Goal: Task Accomplishment & Management: Use online tool/utility

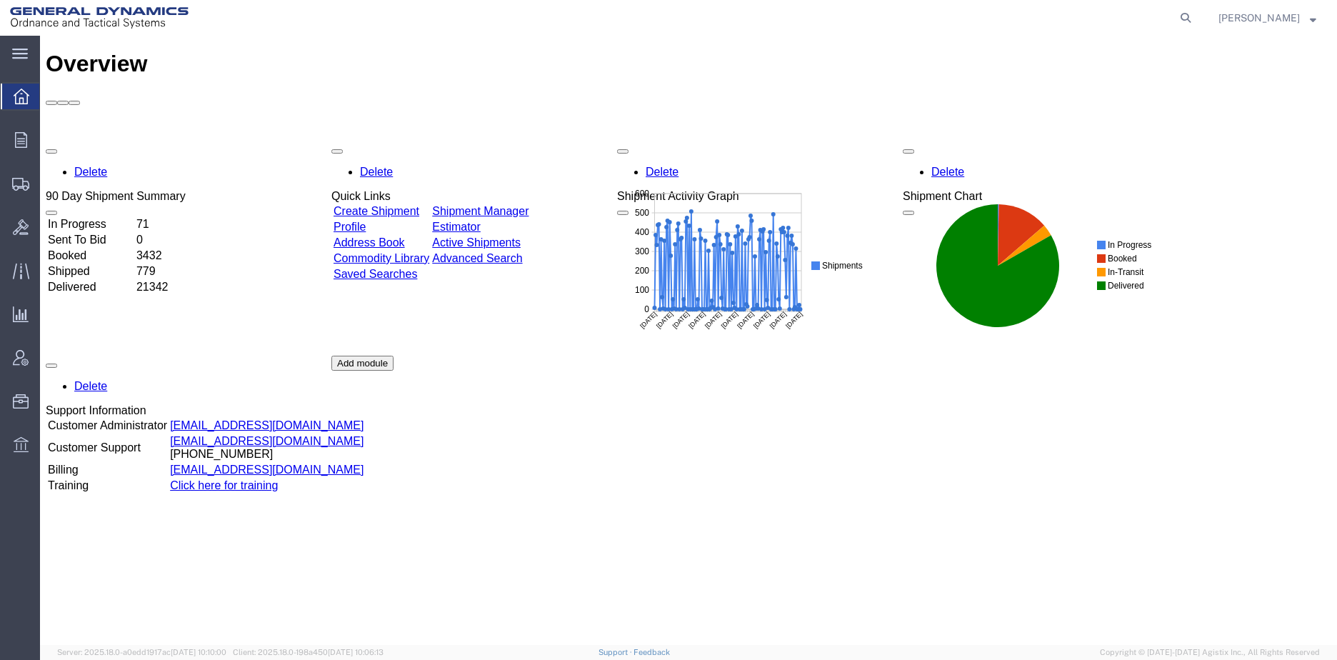
click at [1196, 17] on icon at bounding box center [1186, 18] width 20 height 20
click at [885, 22] on input "search" at bounding box center [958, 18] width 434 height 34
paste input "56713785"
type input "56713785"
click at [1196, 15] on icon at bounding box center [1186, 18] width 20 height 20
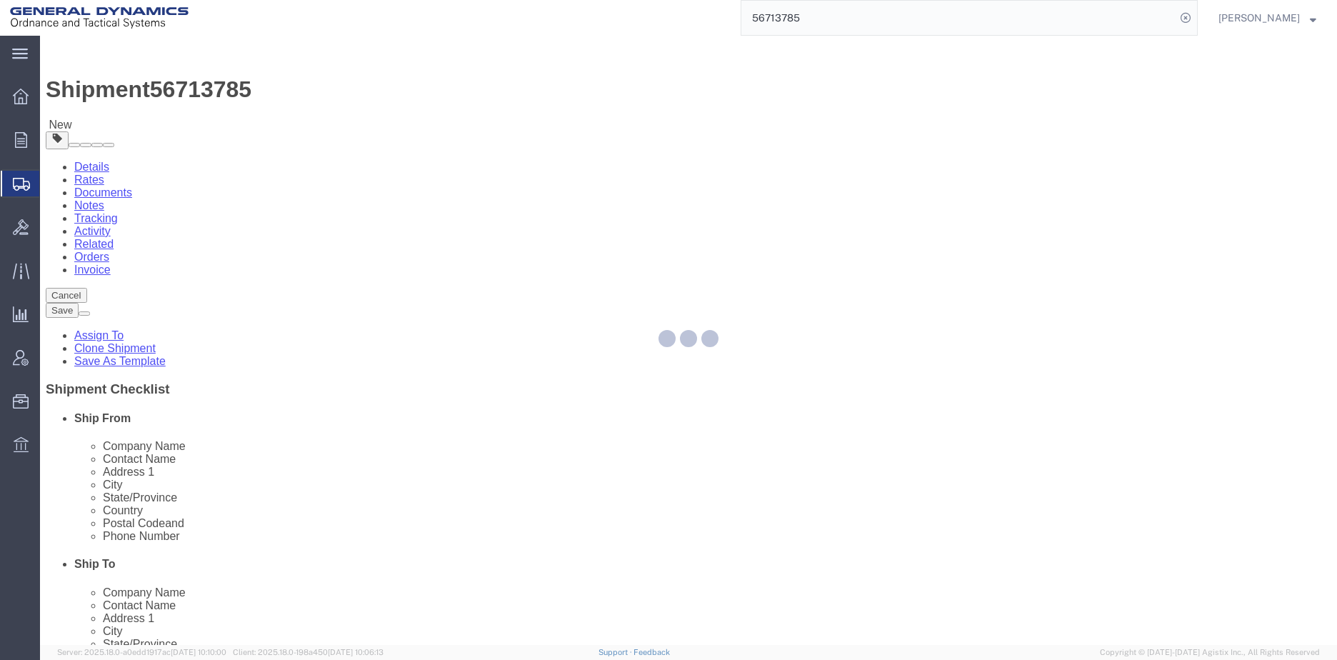
select select
select select "313"
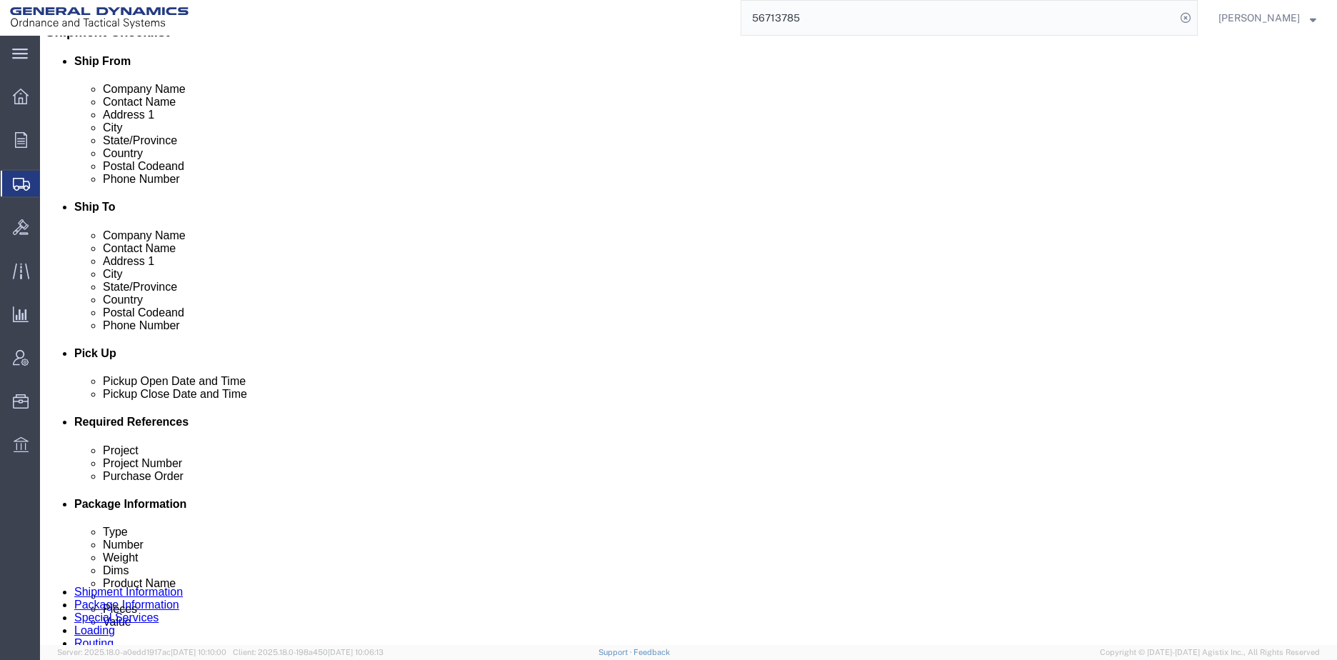
scroll to position [714, 0]
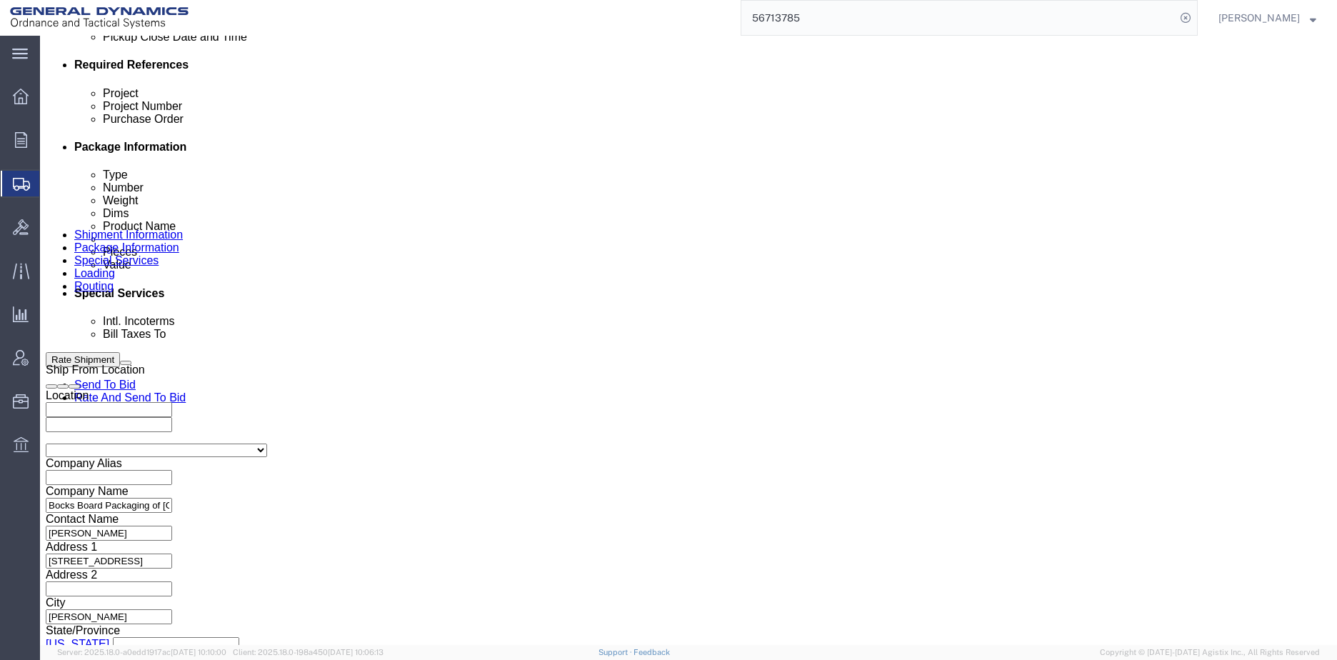
click input "text"
type input "NA"
click input "text"
type input "NA"
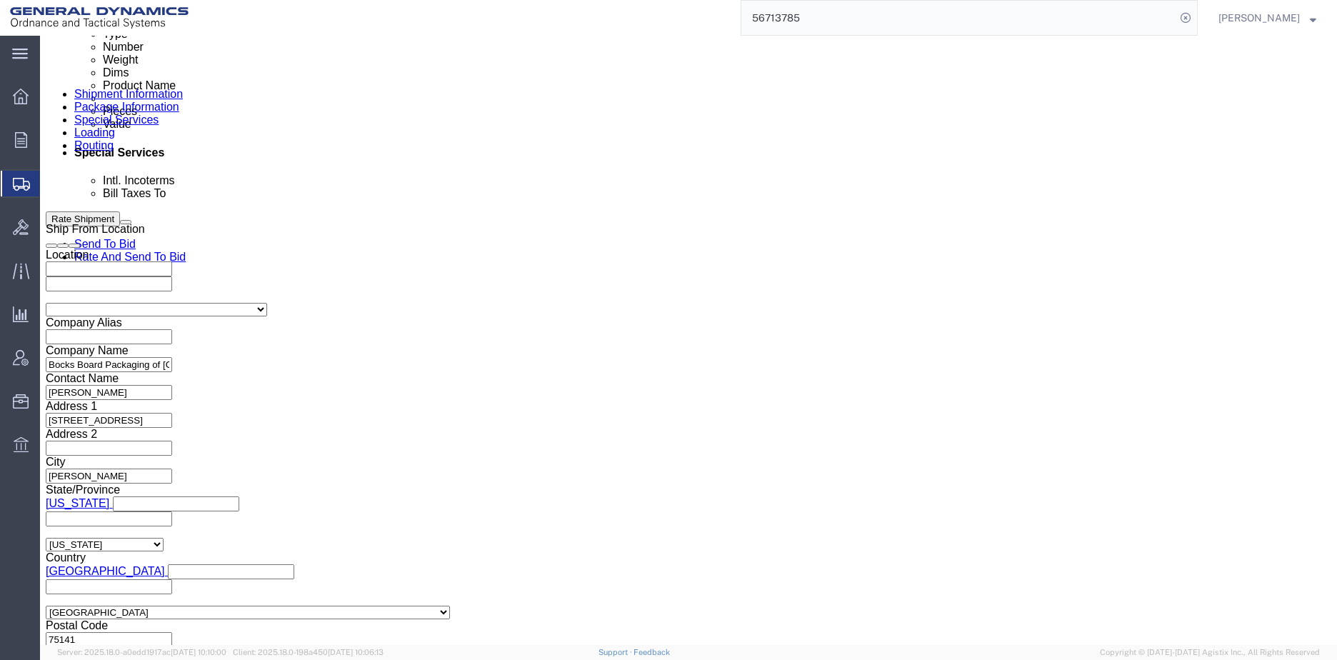
scroll to position [857, 0]
click button "Continue"
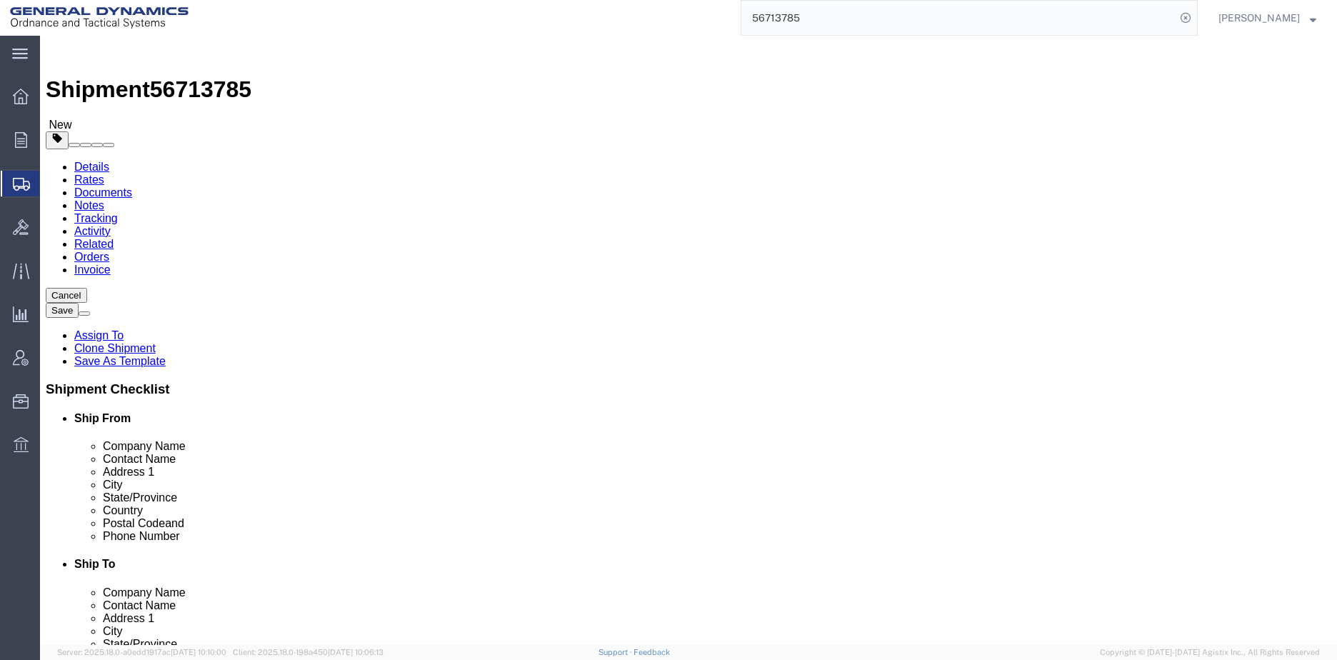
click dl "Pieces: 400.00 Each Total value: 10358.40 USD"
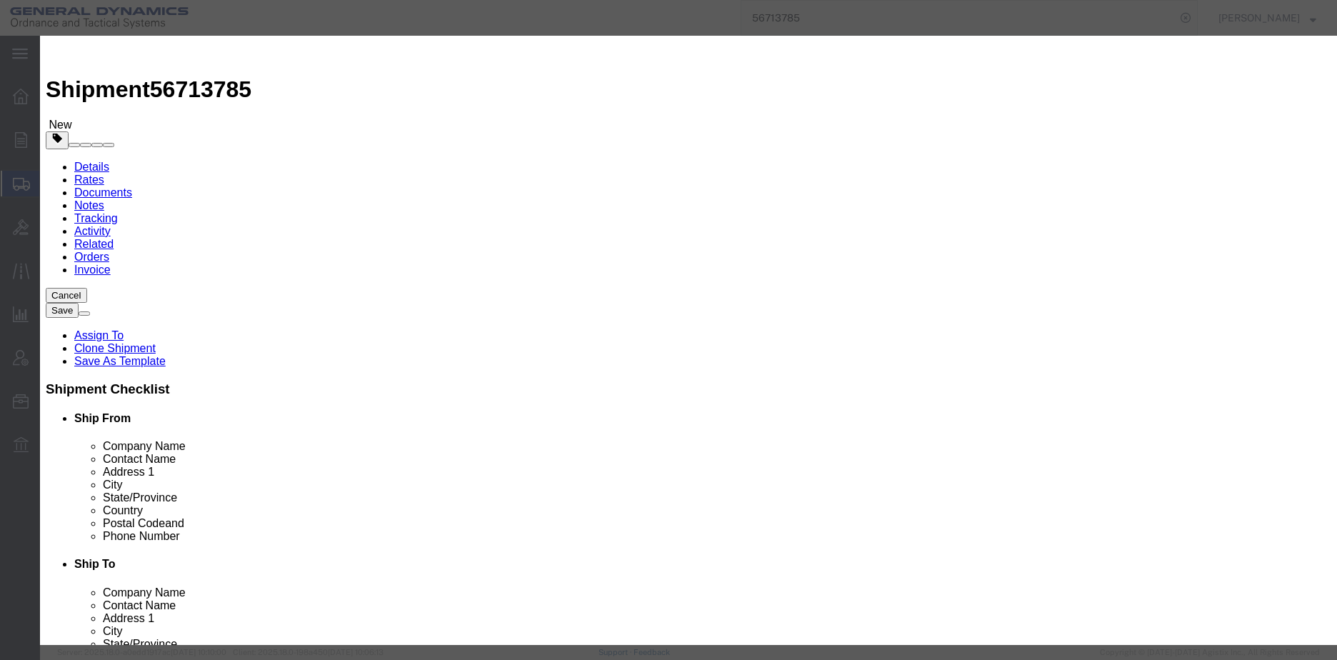
click button "Save & Close"
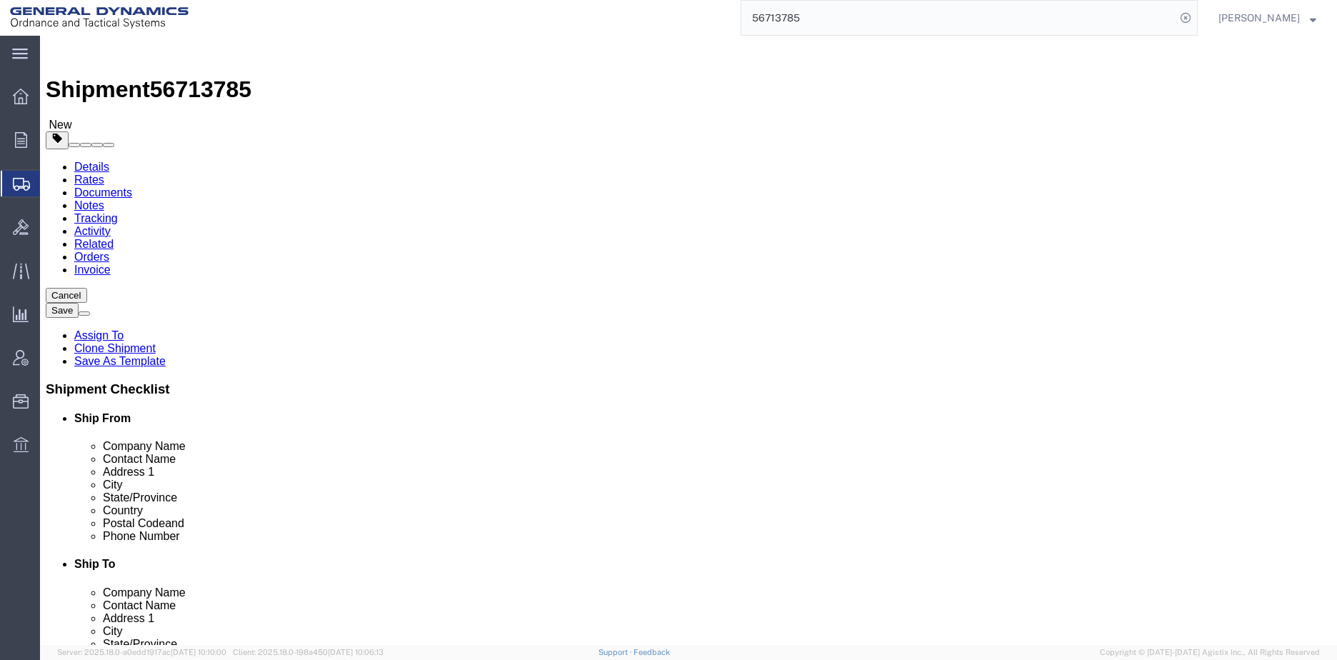
click icon
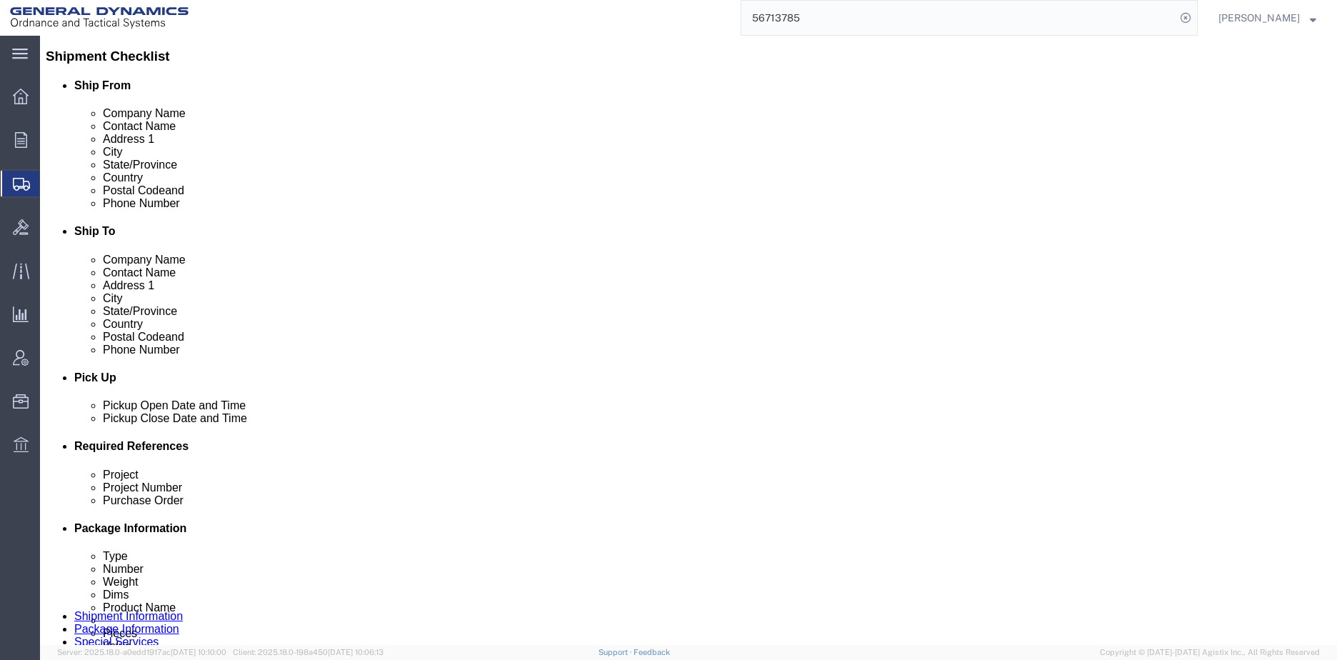
scroll to position [301, 0]
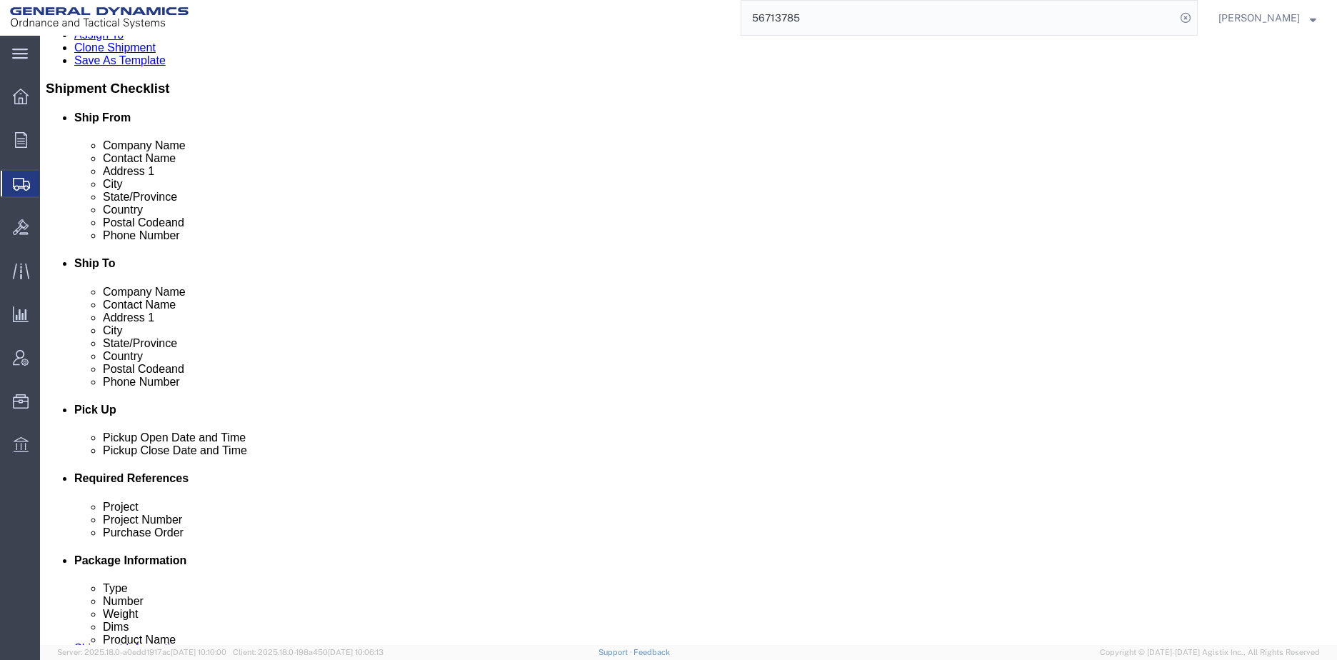
click link "Package Information"
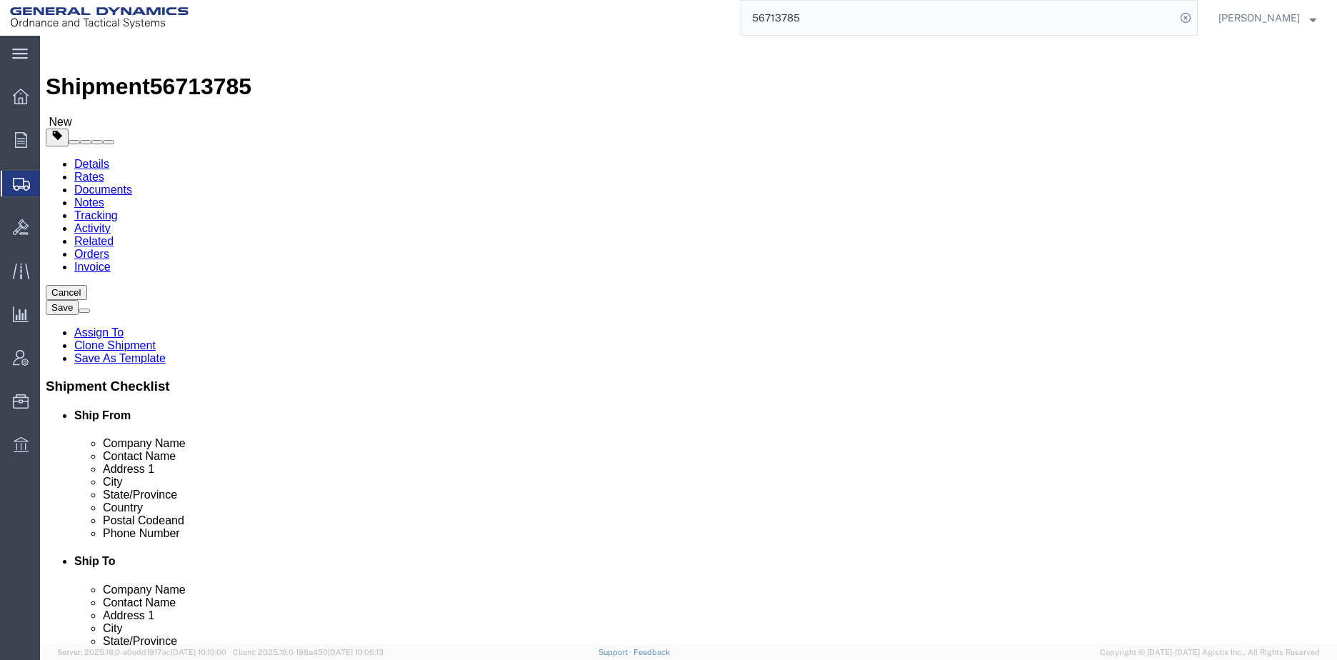
click input "1"
type input "78"
click input "78"
click div "Pieces: 400.00 Each Total value: 10358.40 USD"
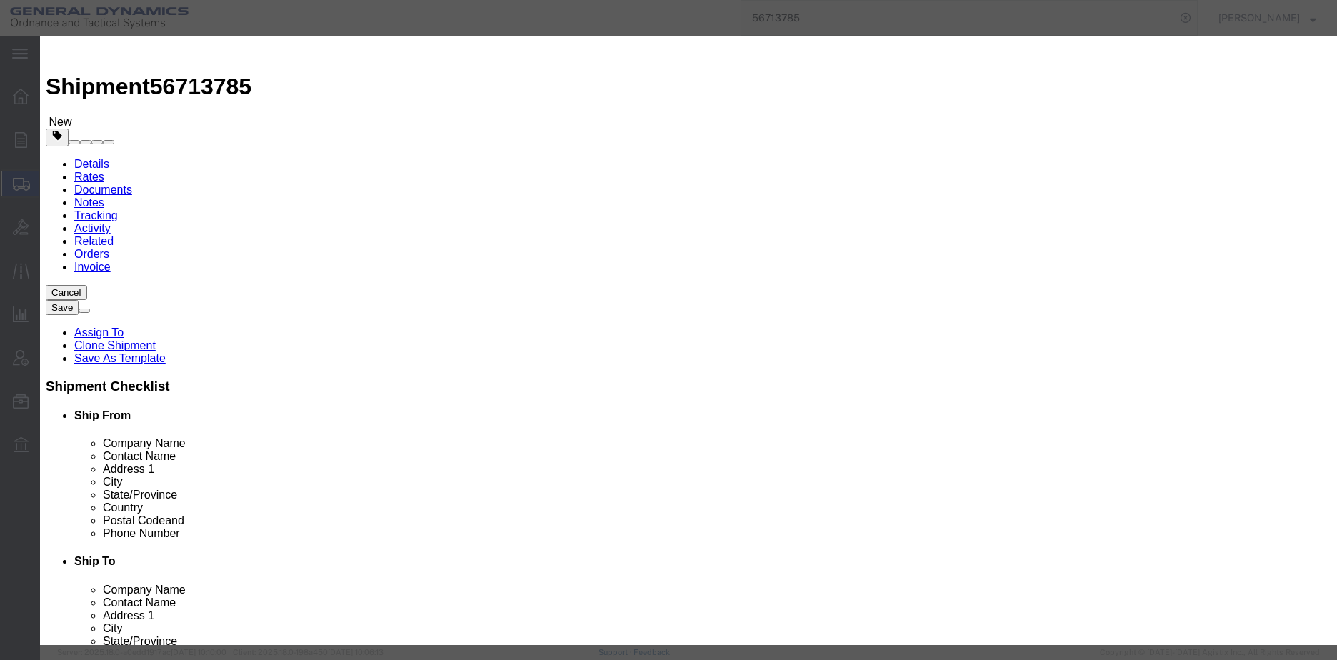
click button "Save & Close"
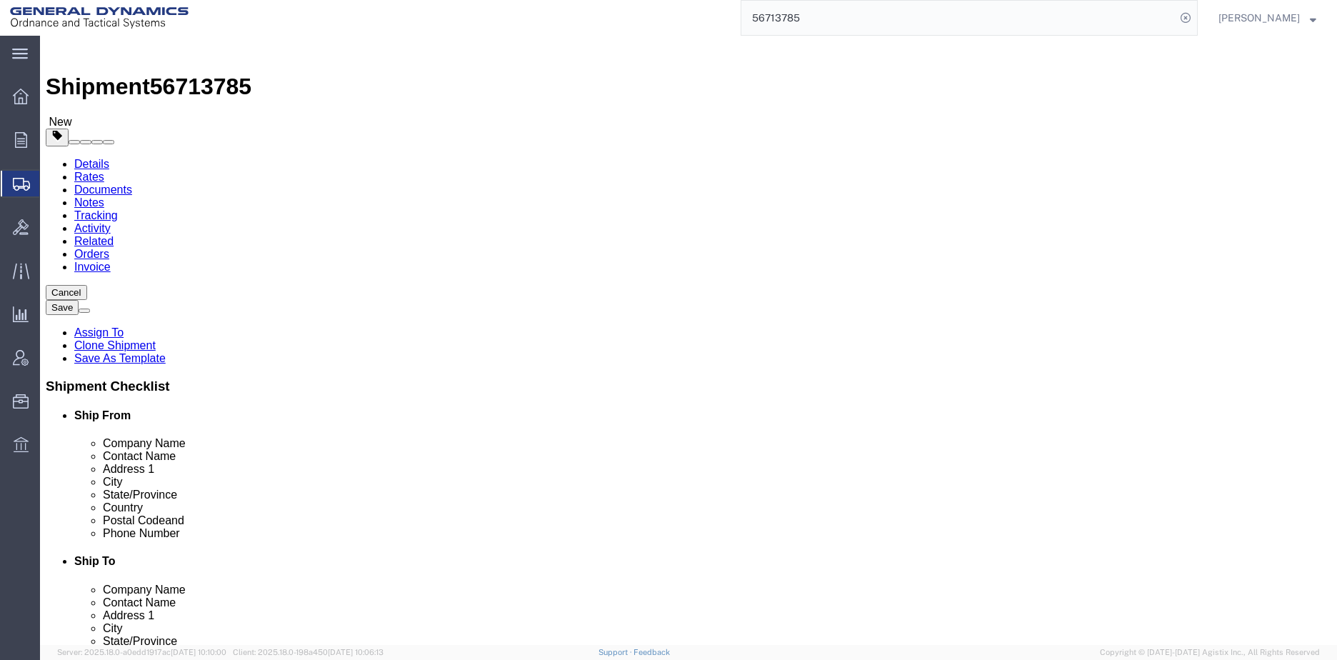
click link "Shipment Information"
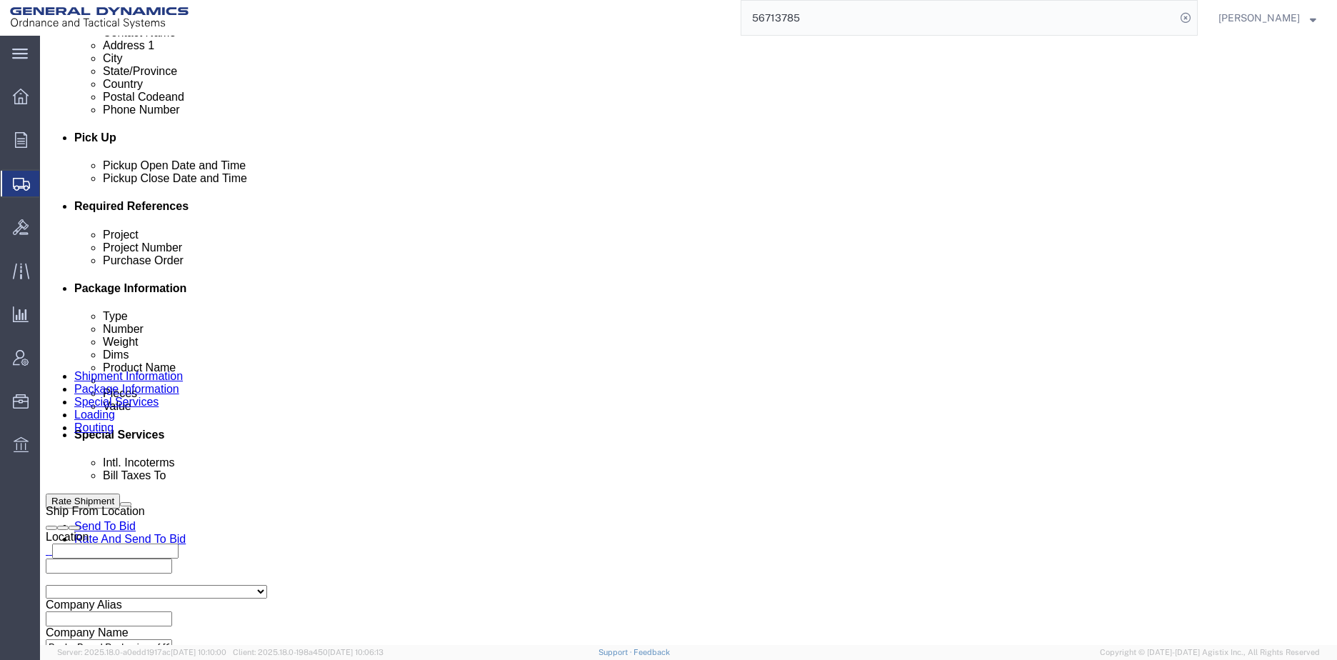
scroll to position [788, 0]
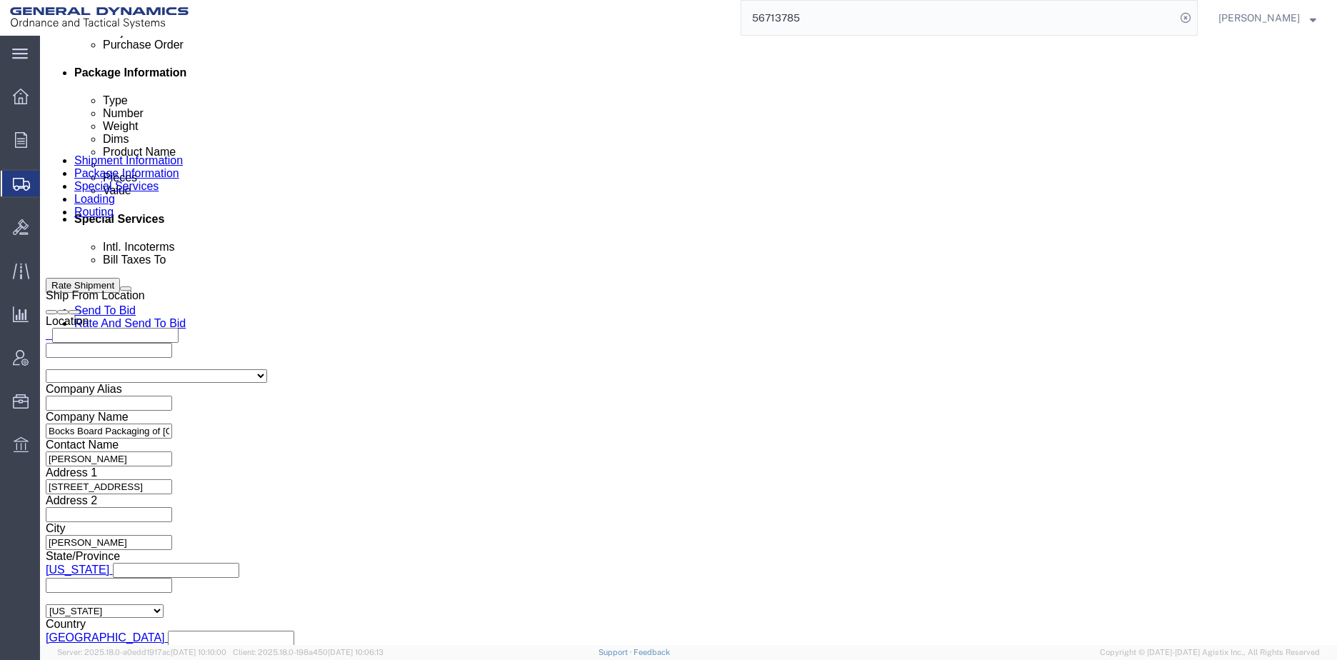
click input "text"
type input "117592"
click div "Select Account Type Activity ID Airline Appointment Number ASN Batch Request # …"
click icon
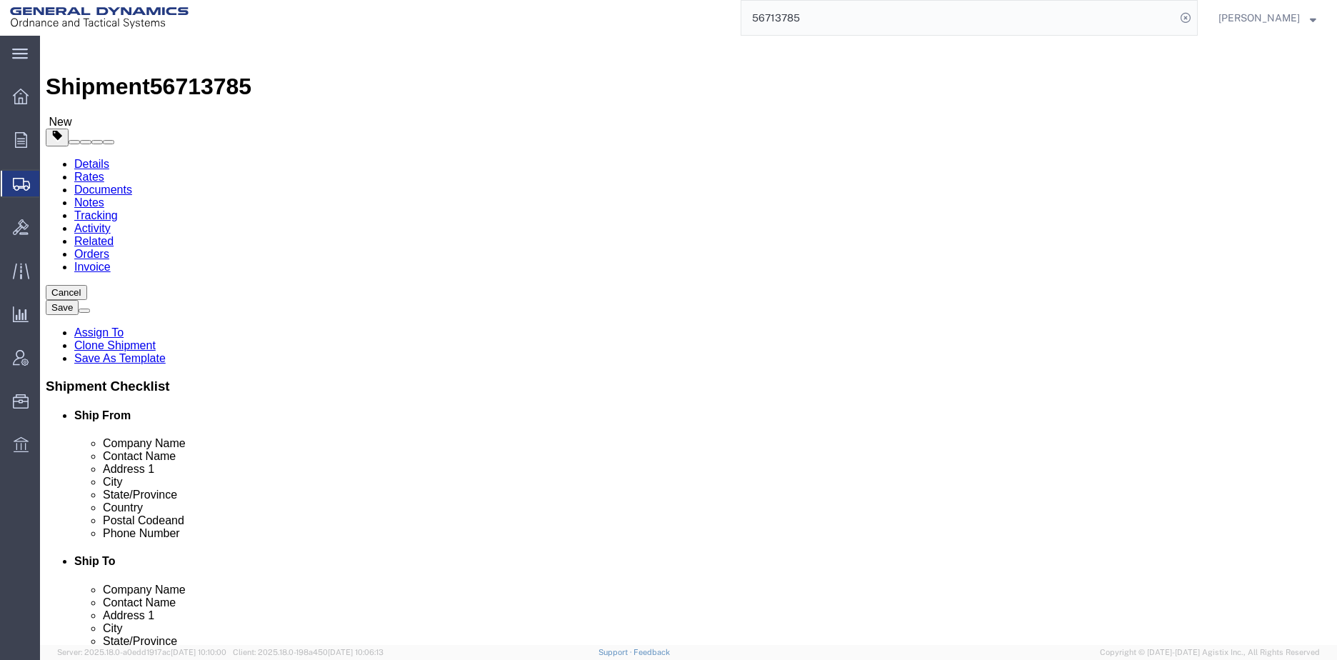
click dd "10358.40 USD"
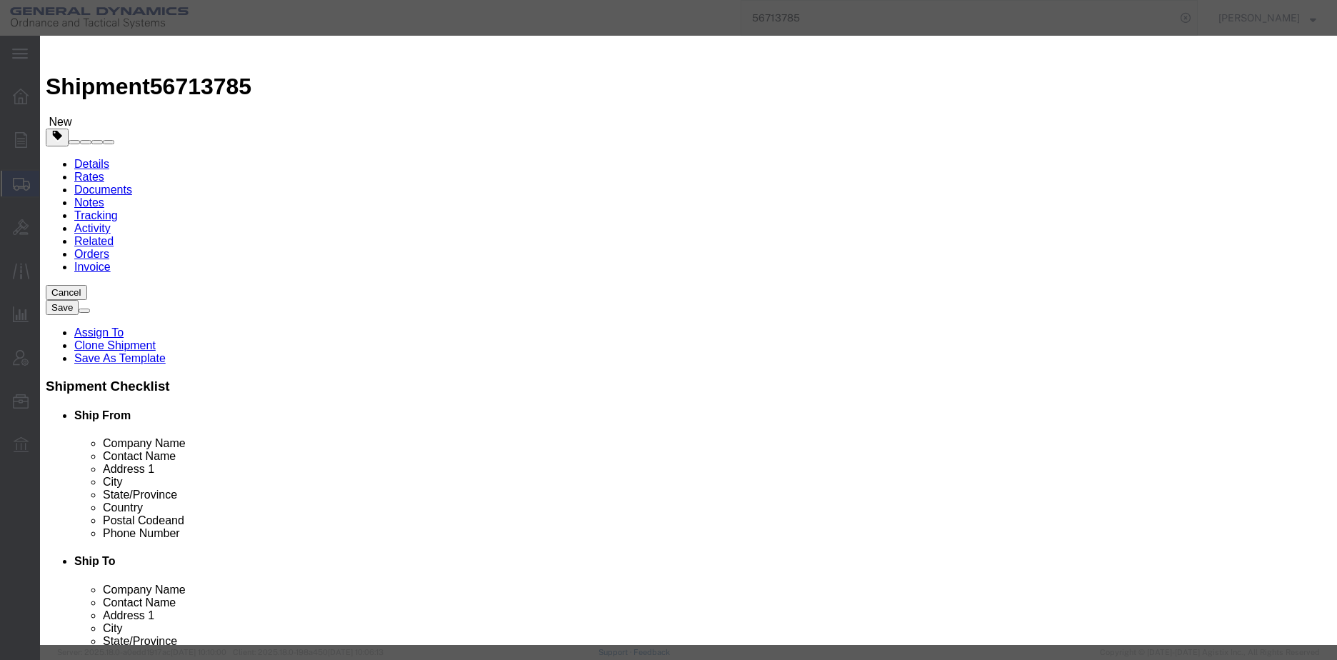
drag, startPoint x: 438, startPoint y: 135, endPoint x: 381, endPoint y: 132, distance: 56.5
click div "Pieces 400.00 Select Bag Barrels 100Board Feet Bottle Box Blister Pack Carats C…"
type input "31200"
type input "807955.2"
click textarea "Corrugated sheets"
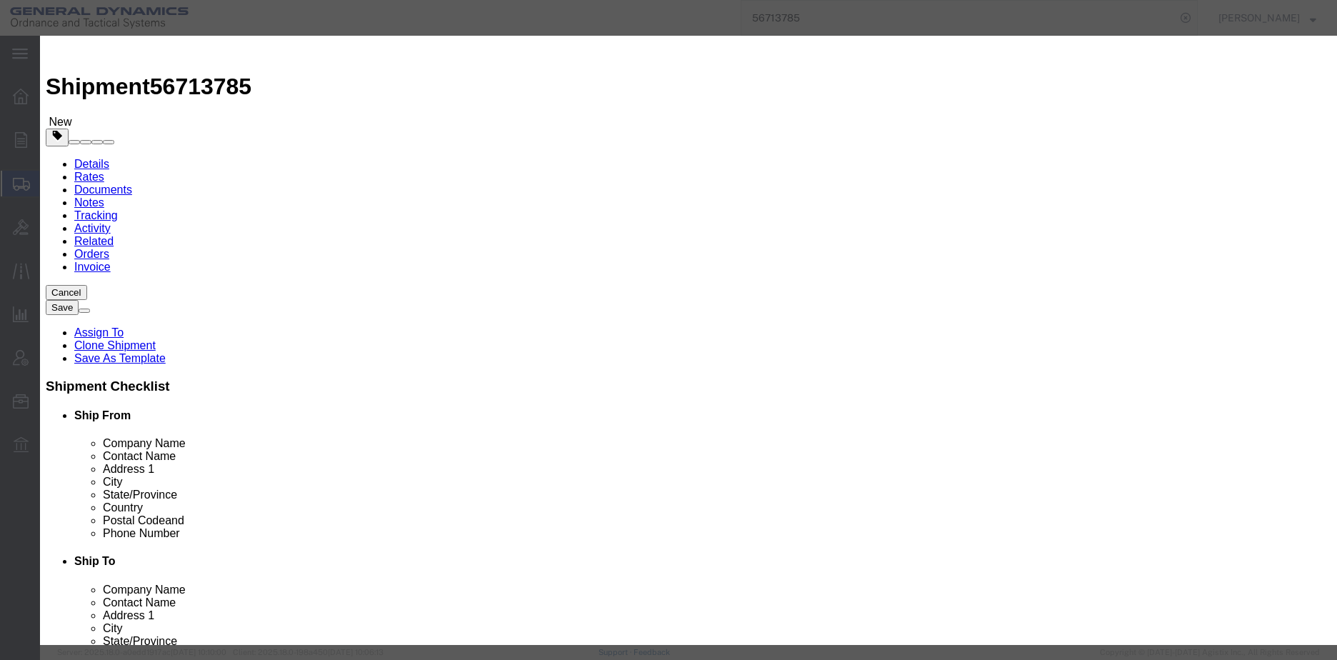
type textarea "Corrugated sheets of cardboard"
click input "text"
drag, startPoint x: 416, startPoint y: 254, endPoint x: 443, endPoint y: 239, distance: 31.4
click input "pdh-0057"
type input "PDH-0057"
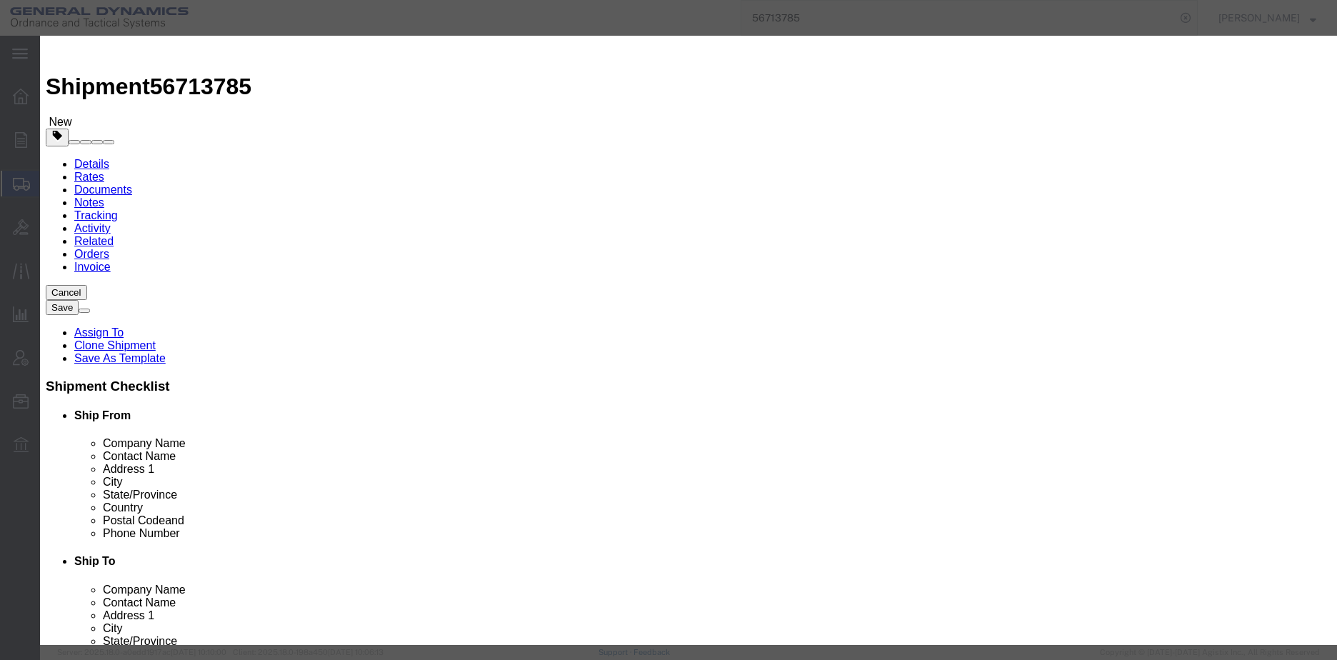
drag, startPoint x: 515, startPoint y: 351, endPoint x: 381, endPoint y: 319, distance: 138.2
click div "Product Name Singleface Pieces 31200 Select Bag Barrels 100Board Feet Bottle Bo…"
drag, startPoint x: 453, startPoint y: 111, endPoint x: 332, endPoint y: 99, distance: 121.4
click div "Commodity library Product Name Singleface Pieces 31200 Select Bag Barrels 100Bo…"
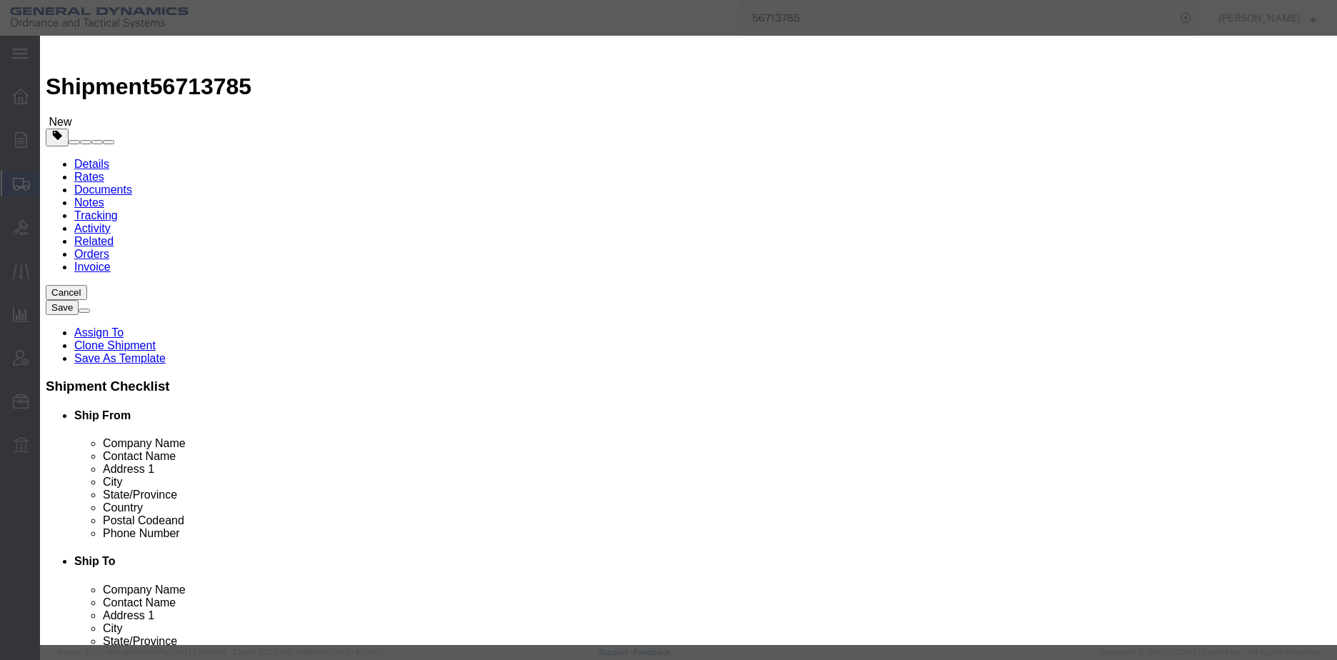
type input "WRAPPER, INTERIOR CAN PACKAGING, M155 M119A2"
click textarea "Corrugated sheets"
type textarea "Corrugated sheets of cardboard 78 BUNDLES @ 400 SHEETS PER BUNDLE"
click button "Save & Close"
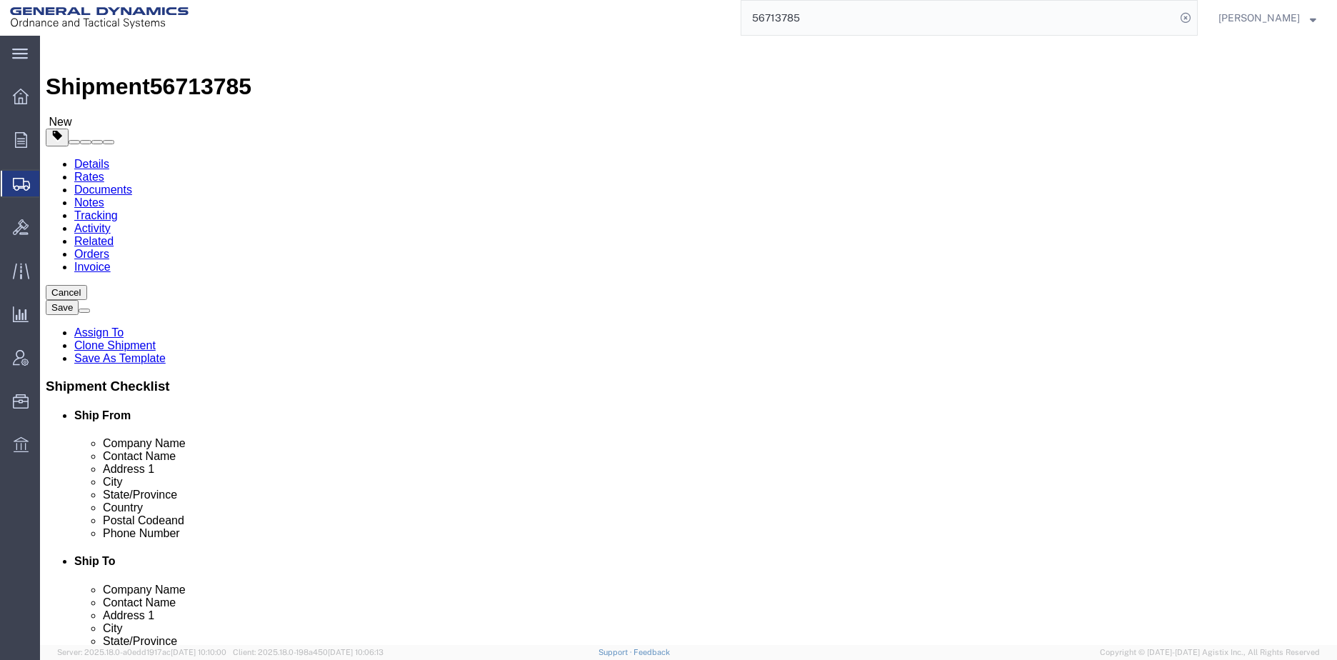
click icon
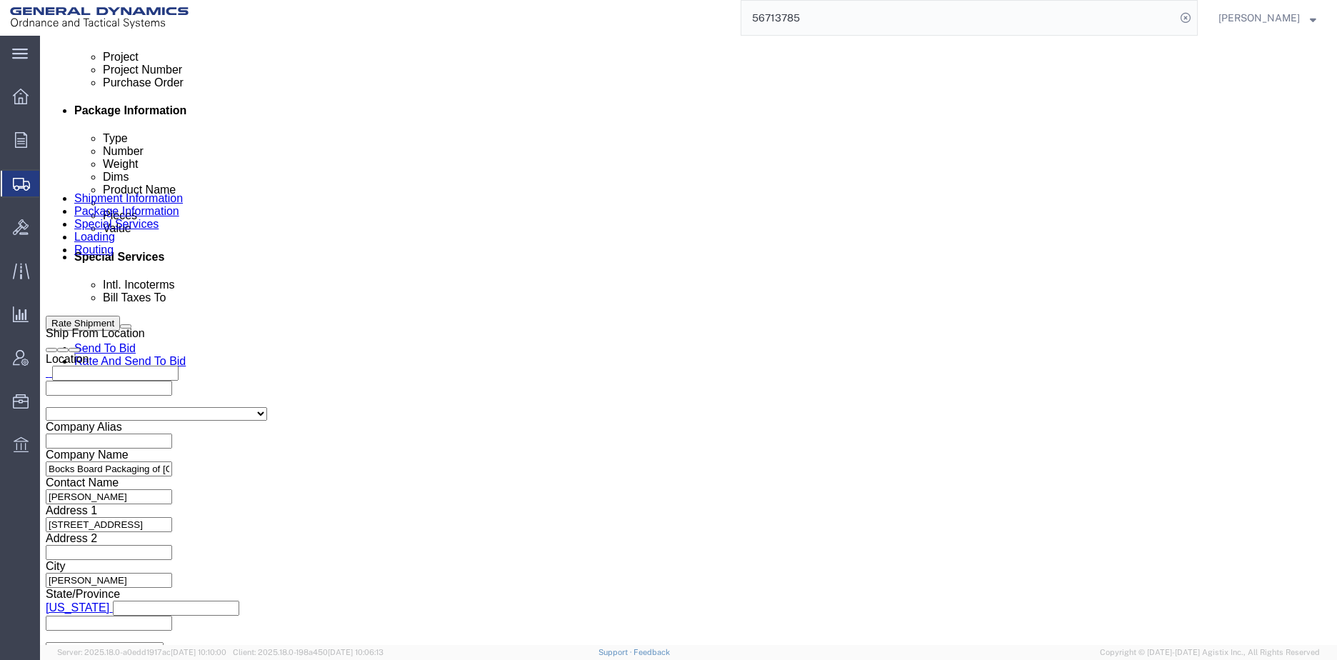
scroll to position [788, 0]
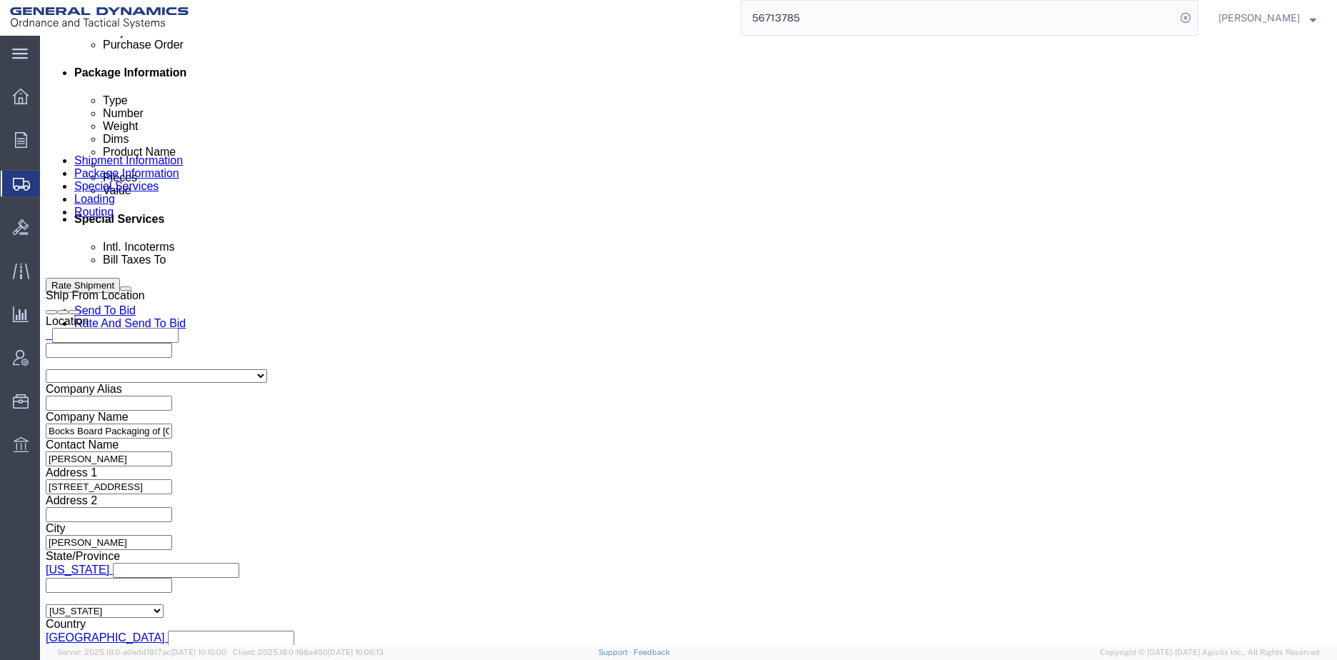
click icon
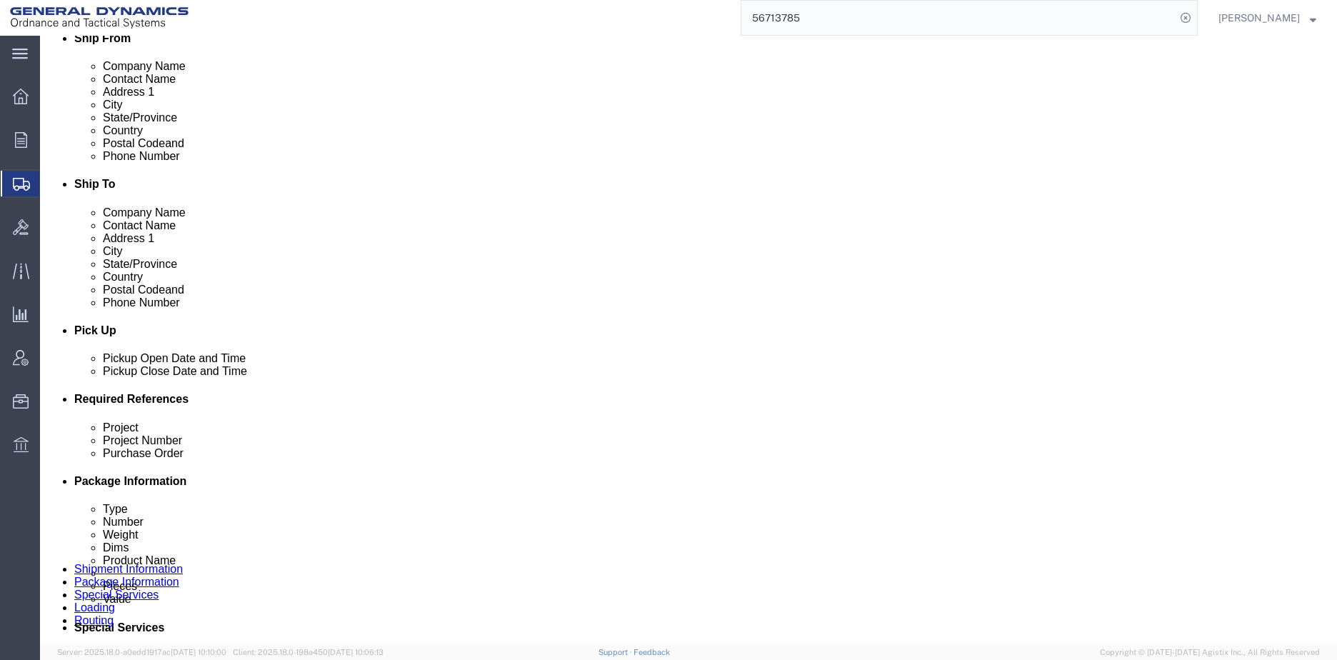
scroll to position [360, 0]
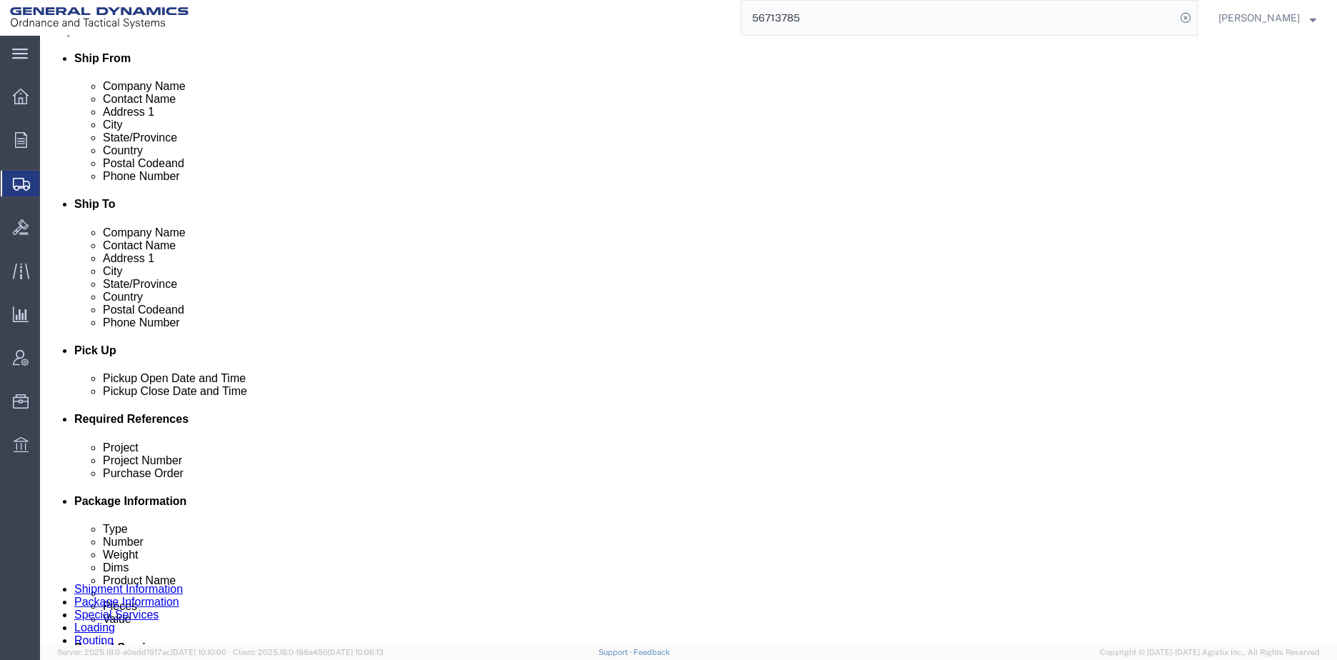
click select "Select Buyer Cost Center Department Operations Number Order Number Sales Person"
select select "DEPARTMENT"
click select "Select Buyer Cost Center Department Operations Number Order Number Sales Person"
click select "Select [GEOGRAPHIC_DATA] [GEOGRAPHIC_DATA] [GEOGRAPHIC_DATA] [GEOGRAPHIC_DATA] …"
select select "1763975"
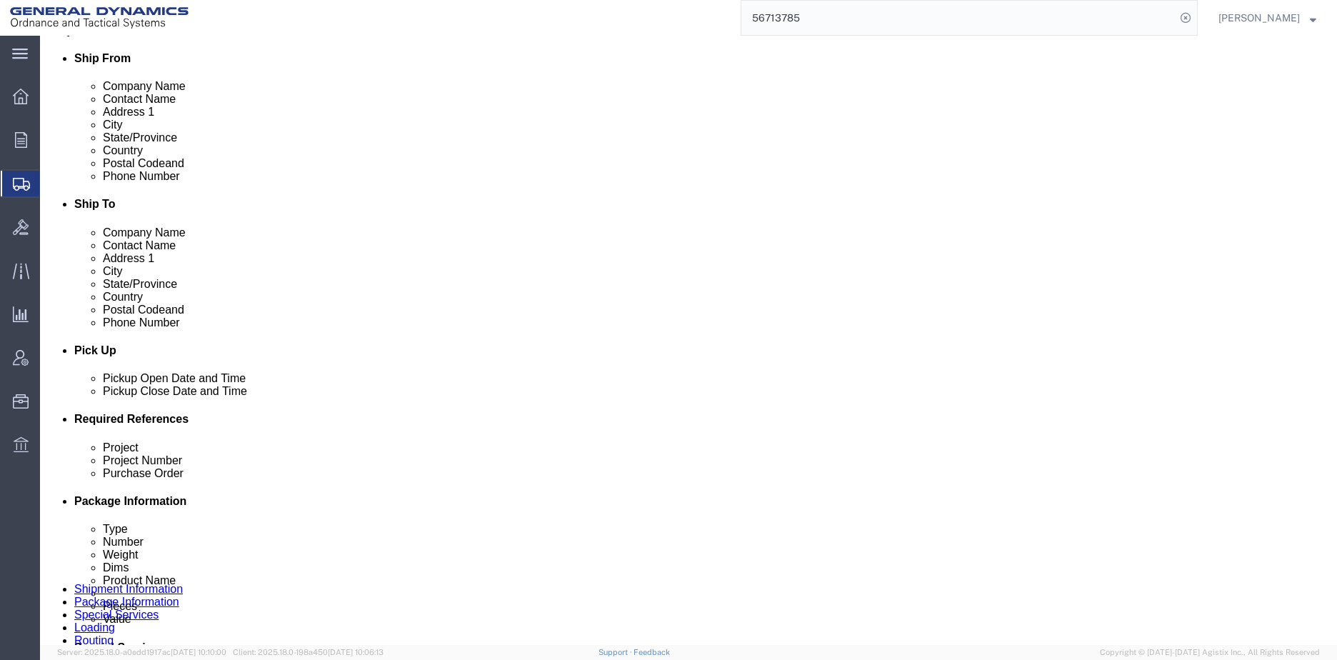
click select "Select [GEOGRAPHIC_DATA] [GEOGRAPHIC_DATA] [GEOGRAPHIC_DATA] [GEOGRAPHIC_DATA] …"
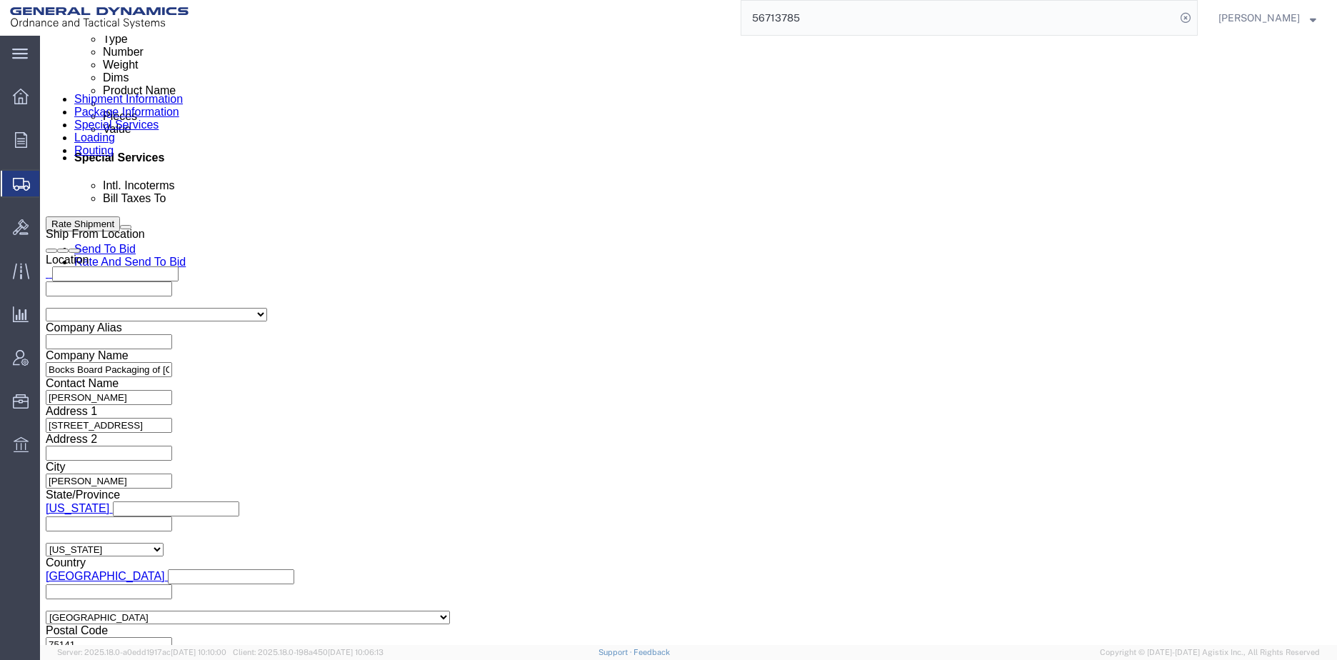
scroll to position [860, 0]
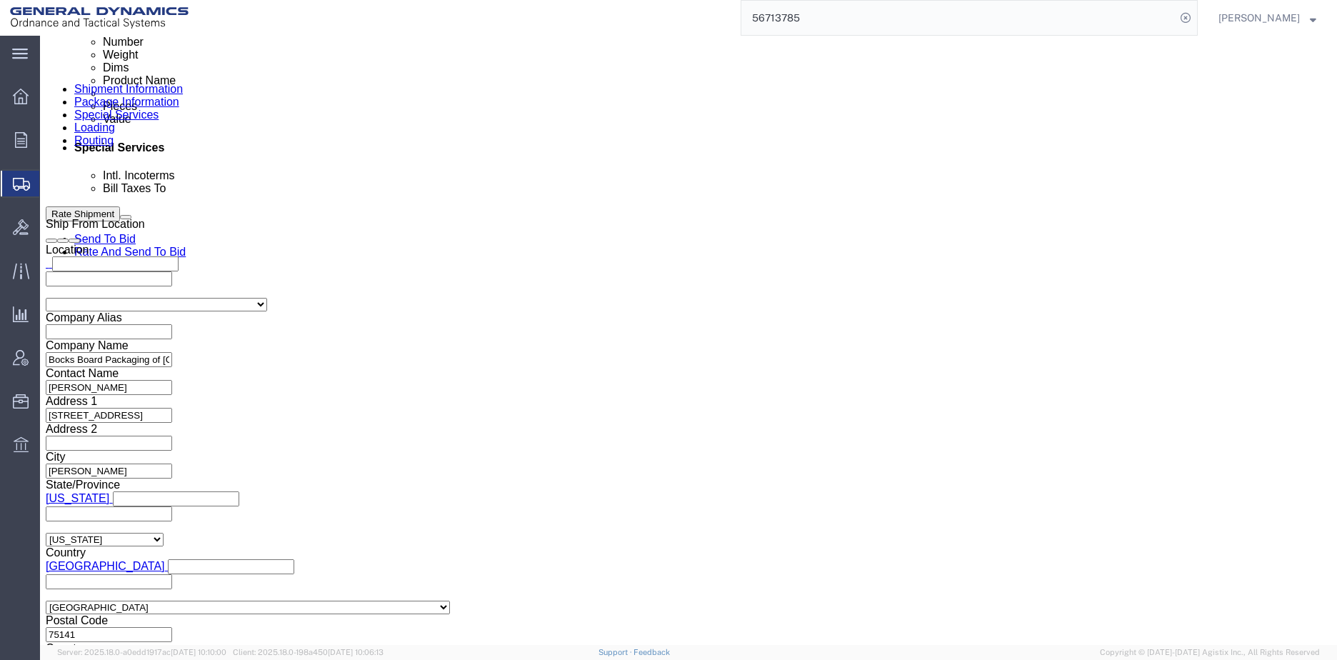
click input "Include shipping documents"
checkbox input "true"
click input "BOL"
checkbox input "true"
click label "Packing List"
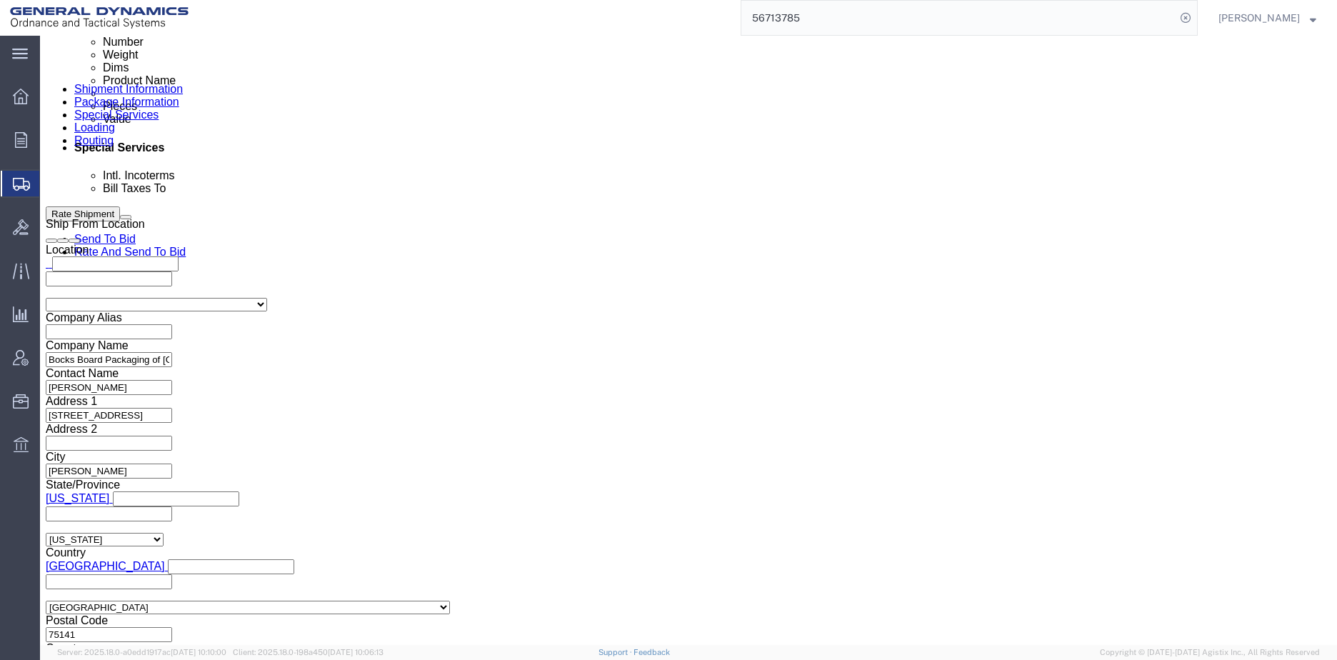
click input "Packing List"
checkbox input "true"
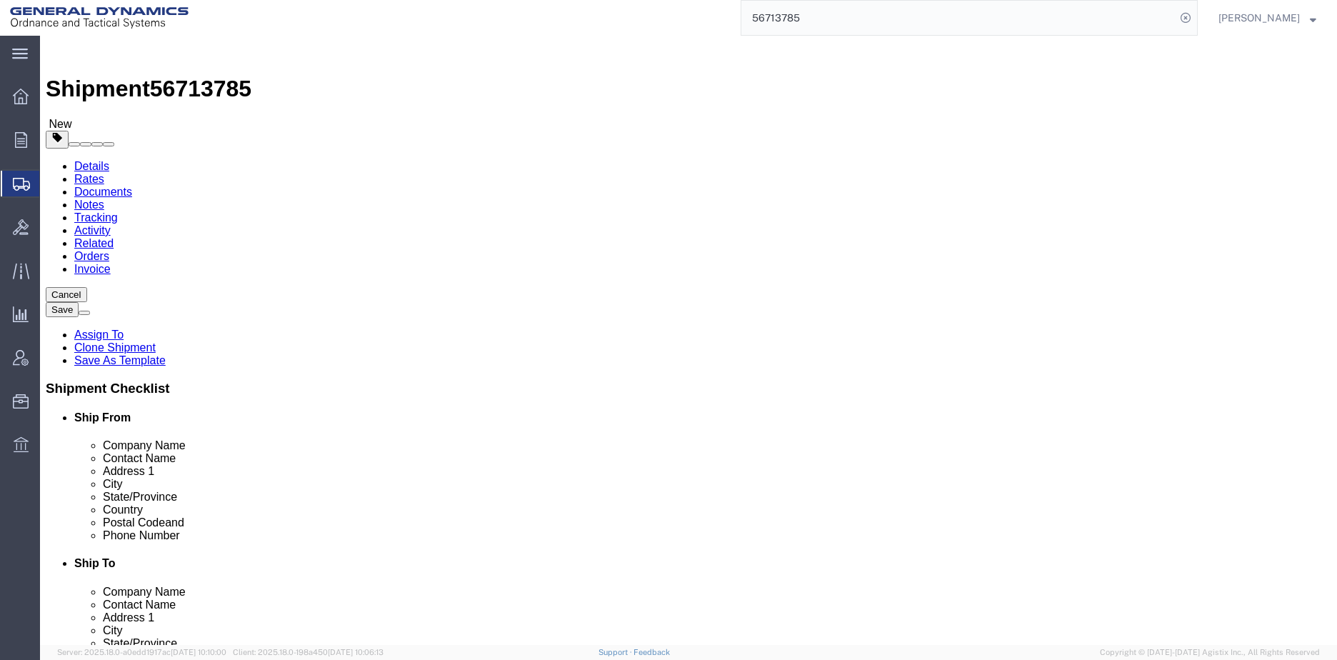
scroll to position [0, 0]
click button "Rate Shipment"
